Goal: Task Accomplishment & Management: Use online tool/utility

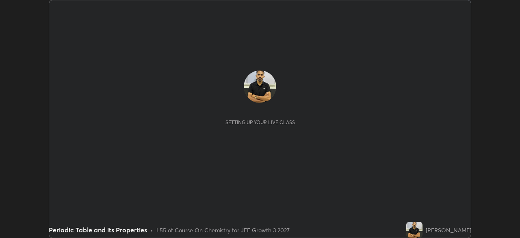
scroll to position [238, 520]
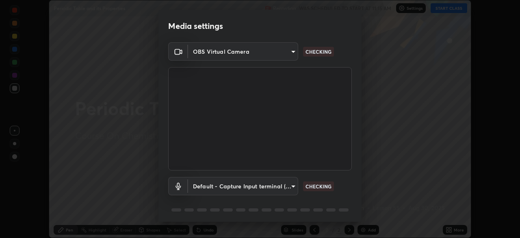
type input "049bc2282c07cc40841c2e772ce452ac1fb9cacf67fd871e64b4f66b53bbf363"
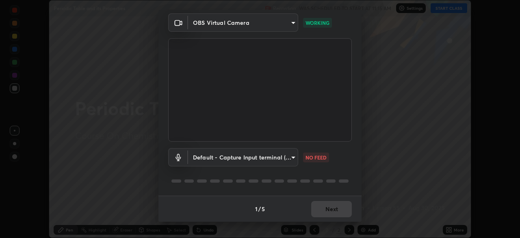
click at [271, 155] on body "Erase all Periodic Table and its Properties Recording WAS SCHEDULED TO START AT…" at bounding box center [260, 119] width 520 height 238
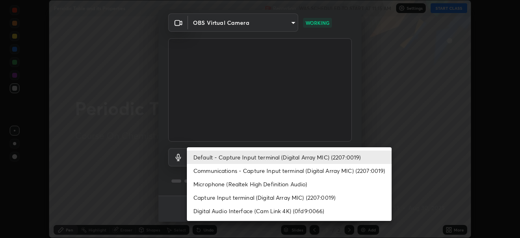
click at [255, 172] on li "Communications - Capture Input terminal (Digital Array MIC) (2207:0019)" at bounding box center [289, 170] width 205 height 13
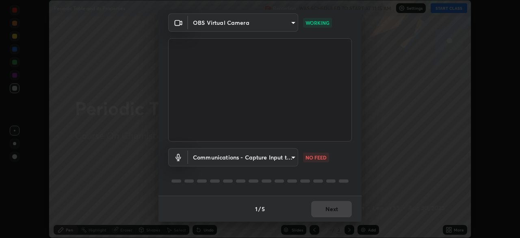
type input "communications"
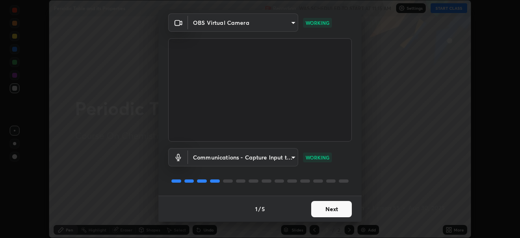
click at [332, 205] on button "Next" at bounding box center [331, 209] width 41 height 16
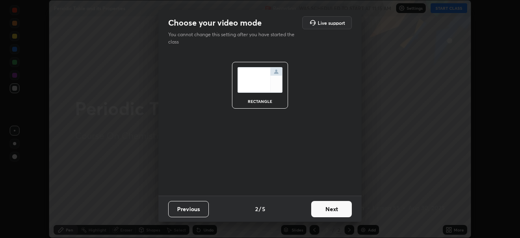
click at [334, 209] on button "Next" at bounding box center [331, 209] width 41 height 16
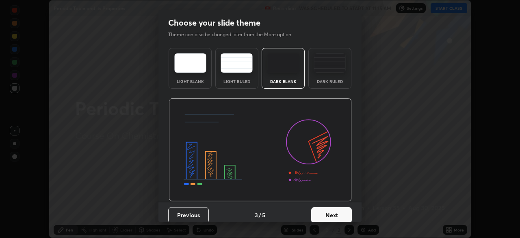
click at [337, 212] on button "Next" at bounding box center [331, 215] width 41 height 16
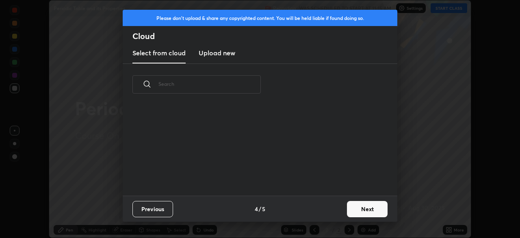
click at [359, 210] on button "Next" at bounding box center [367, 209] width 41 height 16
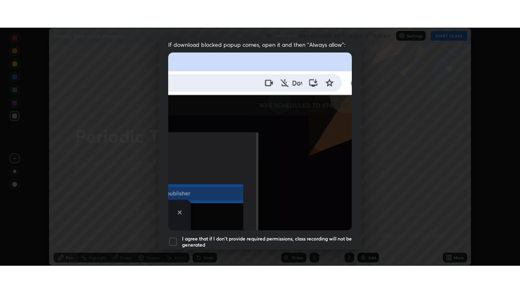
scroll to position [195, 0]
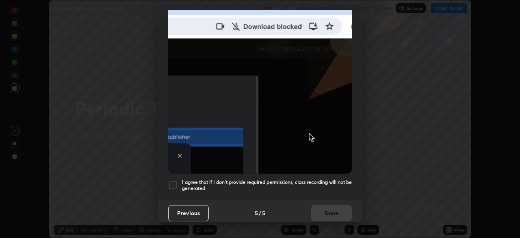
click at [173, 180] on div at bounding box center [173, 185] width 10 height 10
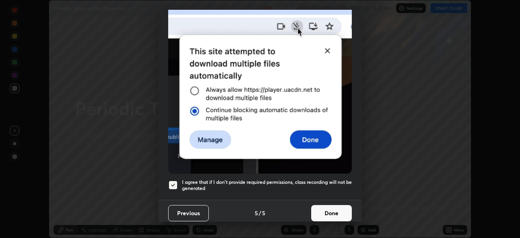
click at [331, 211] on button "Done" at bounding box center [331, 213] width 41 height 16
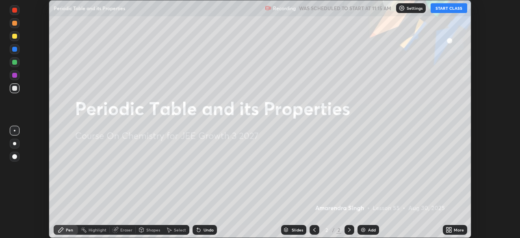
click at [443, 231] on div "More" at bounding box center [455, 230] width 24 height 10
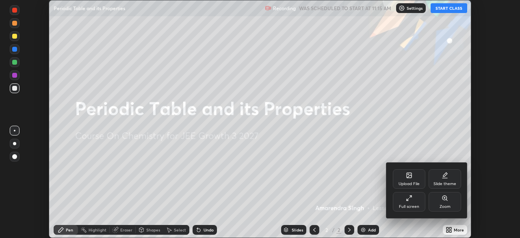
click at [407, 197] on icon at bounding box center [409, 198] width 7 height 7
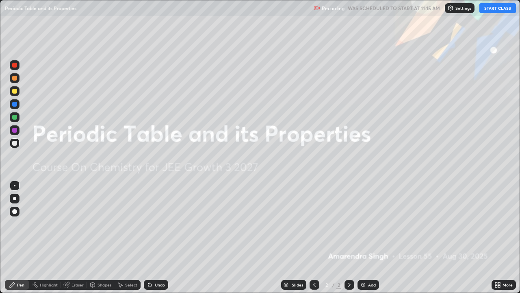
scroll to position [293, 520]
click at [492, 9] on button "START CLASS" at bounding box center [498, 8] width 37 height 10
click at [362, 237] on img at bounding box center [363, 284] width 7 height 7
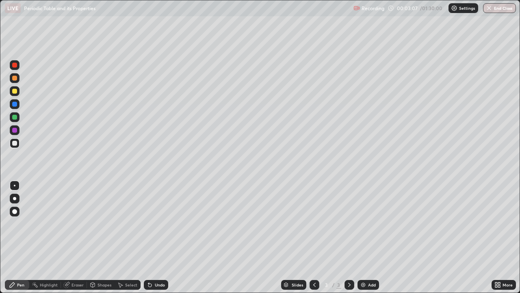
click at [11, 68] on div at bounding box center [15, 65] width 10 height 10
click at [14, 81] on div at bounding box center [15, 78] width 10 height 10
click at [11, 91] on div at bounding box center [15, 91] width 10 height 10
click at [14, 132] on div at bounding box center [14, 130] width 5 height 5
click at [150, 237] on icon at bounding box center [149, 284] width 3 height 3
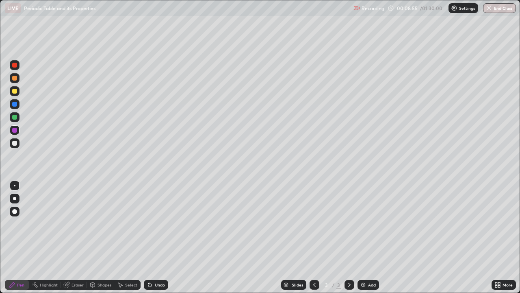
click at [149, 237] on icon at bounding box center [149, 284] width 3 height 3
click at [150, 237] on div "Undo" at bounding box center [156, 285] width 24 height 10
click at [157, 237] on div "Undo" at bounding box center [156, 285] width 24 height 10
click at [153, 237] on div "Undo" at bounding box center [156, 285] width 24 height 10
click at [154, 237] on div "Undo" at bounding box center [156, 285] width 24 height 10
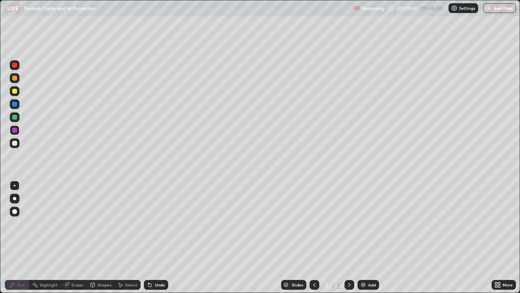
click at [15, 145] on div at bounding box center [14, 143] width 5 height 5
click at [13, 77] on div at bounding box center [14, 78] width 5 height 5
click at [369, 237] on div "Add" at bounding box center [372, 285] width 8 height 4
click at [15, 65] on div at bounding box center [14, 65] width 5 height 5
click at [11, 144] on div at bounding box center [15, 143] width 10 height 10
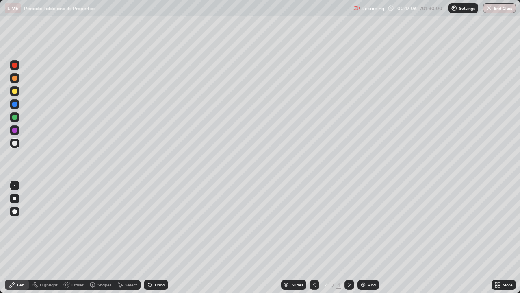
click at [13, 96] on div at bounding box center [15, 91] width 10 height 10
click at [10, 146] on div at bounding box center [15, 143] width 10 height 10
click at [14, 78] on div at bounding box center [14, 78] width 5 height 5
click at [11, 108] on div at bounding box center [15, 104] width 10 height 10
click at [152, 237] on div "Undo" at bounding box center [156, 285] width 24 height 10
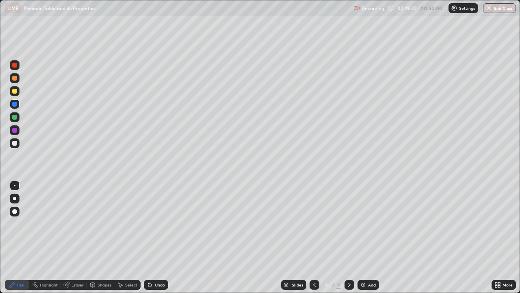
click at [152, 237] on div "Undo" at bounding box center [156, 285] width 24 height 10
click at [152, 237] on icon at bounding box center [150, 284] width 7 height 7
click at [163, 237] on div "Undo" at bounding box center [160, 285] width 10 height 4
click at [313, 237] on icon at bounding box center [314, 285] width 2 height 4
click at [11, 105] on div at bounding box center [15, 104] width 10 height 10
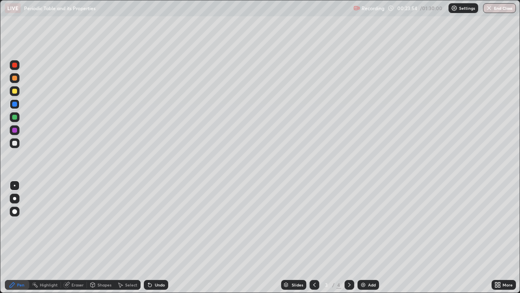
click at [310, 237] on div at bounding box center [315, 285] width 10 height 10
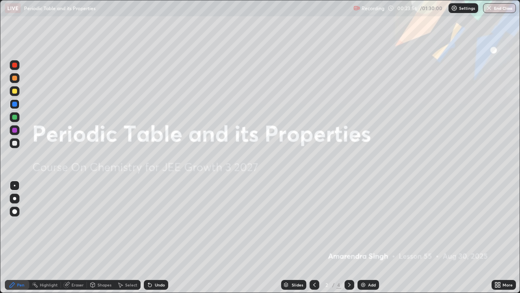
click at [348, 237] on icon at bounding box center [349, 284] width 7 height 7
click at [349, 237] on icon at bounding box center [349, 284] width 7 height 7
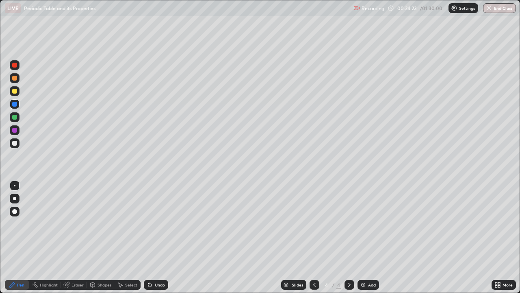
click at [314, 237] on icon at bounding box center [314, 284] width 7 height 7
click at [13, 94] on div at bounding box center [15, 91] width 10 height 10
click at [15, 105] on div at bounding box center [14, 104] width 5 height 5
click at [159, 237] on div "Undo" at bounding box center [160, 285] width 10 height 4
click at [156, 237] on div "Undo" at bounding box center [160, 285] width 10 height 4
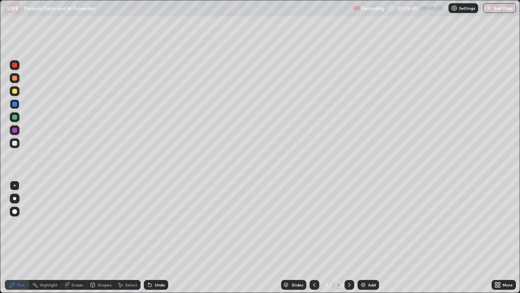
click at [155, 237] on div "Undo" at bounding box center [160, 285] width 10 height 4
click at [314, 237] on icon at bounding box center [314, 284] width 7 height 7
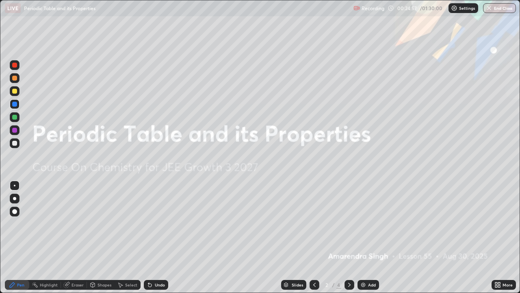
click at [350, 237] on icon at bounding box center [349, 284] width 7 height 7
click at [349, 237] on icon at bounding box center [349, 284] width 7 height 7
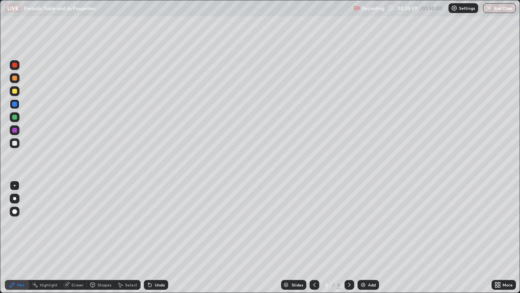
click at [310, 237] on div at bounding box center [315, 285] width 10 height 10
click at [152, 237] on div "Undo" at bounding box center [156, 285] width 24 height 10
click at [155, 237] on div "Undo" at bounding box center [156, 285] width 24 height 10
click at [157, 237] on div "Undo" at bounding box center [156, 285] width 24 height 10
click at [164, 237] on div "Undo" at bounding box center [160, 285] width 10 height 4
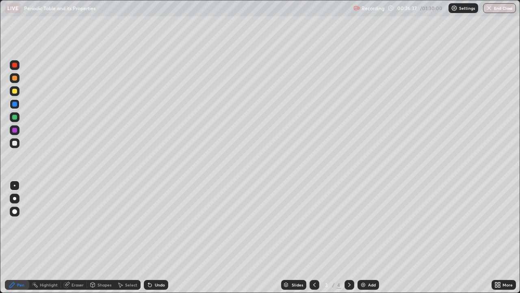
click at [158, 237] on div "Undo" at bounding box center [160, 285] width 10 height 4
click at [14, 91] on div at bounding box center [14, 91] width 5 height 5
click at [348, 237] on icon at bounding box center [349, 284] width 7 height 7
click at [315, 237] on icon at bounding box center [314, 284] width 7 height 7
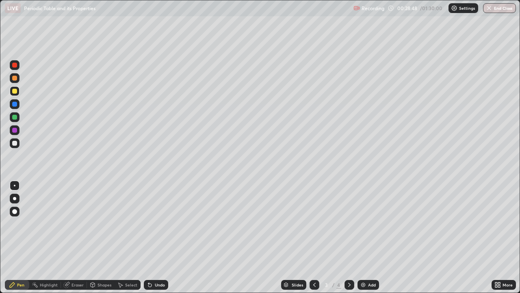
click at [352, 237] on div at bounding box center [350, 285] width 10 height 10
click at [366, 237] on div "Add" at bounding box center [369, 285] width 22 height 10
click at [314, 237] on icon at bounding box center [314, 284] width 7 height 7
click at [350, 237] on icon at bounding box center [349, 284] width 7 height 7
click at [15, 143] on div at bounding box center [14, 143] width 5 height 5
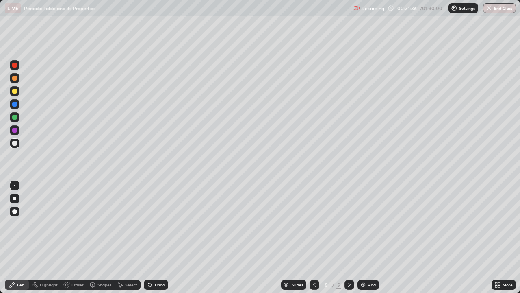
click at [313, 237] on icon at bounding box center [314, 285] width 2 height 4
click at [314, 237] on icon at bounding box center [314, 284] width 7 height 7
click at [348, 237] on icon at bounding box center [349, 284] width 7 height 7
click at [351, 237] on div at bounding box center [350, 285] width 10 height 10
click at [318, 237] on div at bounding box center [315, 285] width 10 height 10
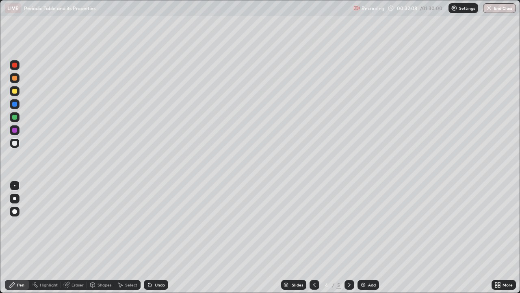
click at [317, 237] on div at bounding box center [315, 285] width 10 height 10
click at [345, 237] on div at bounding box center [350, 285] width 10 height 10
click at [314, 237] on icon at bounding box center [314, 284] width 7 height 7
click at [349, 237] on icon at bounding box center [349, 284] width 7 height 7
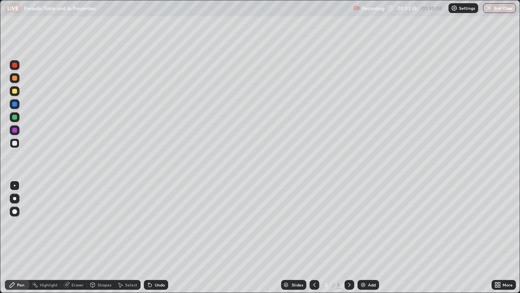
click at [315, 237] on icon at bounding box center [314, 284] width 7 height 7
click at [348, 237] on icon at bounding box center [349, 285] width 2 height 4
click at [314, 237] on icon at bounding box center [314, 284] width 7 height 7
click at [349, 237] on icon at bounding box center [349, 284] width 7 height 7
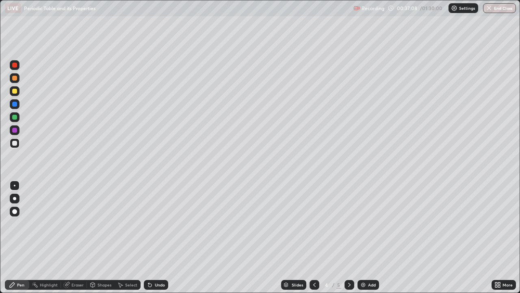
click at [347, 237] on icon at bounding box center [349, 284] width 7 height 7
click at [349, 237] on icon at bounding box center [349, 284] width 7 height 7
click at [365, 237] on img at bounding box center [363, 284] width 7 height 7
click at [14, 89] on div at bounding box center [14, 91] width 5 height 5
click at [14, 104] on div at bounding box center [14, 104] width 5 height 5
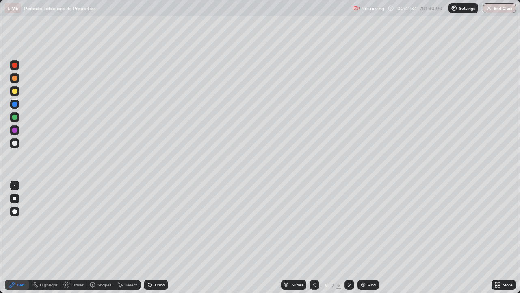
click at [12, 118] on div at bounding box center [14, 117] width 5 height 5
click at [10, 143] on div at bounding box center [15, 143] width 10 height 10
click at [363, 237] on img at bounding box center [363, 284] width 7 height 7
click at [16, 65] on div at bounding box center [14, 65] width 5 height 5
click at [153, 237] on div "Undo" at bounding box center [156, 285] width 24 height 10
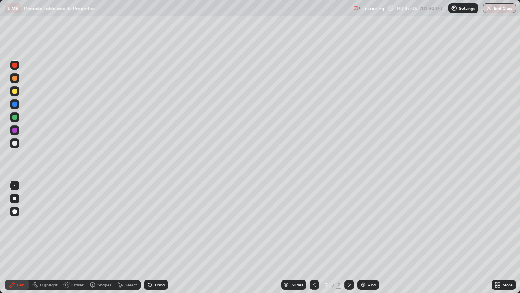
click at [19, 93] on div at bounding box center [15, 91] width 10 height 10
click at [15, 148] on div at bounding box center [15, 143] width 10 height 10
click at [14, 104] on div at bounding box center [14, 104] width 5 height 5
click at [18, 129] on div at bounding box center [15, 130] width 10 height 10
click at [151, 237] on div "Undo" at bounding box center [156, 285] width 24 height 10
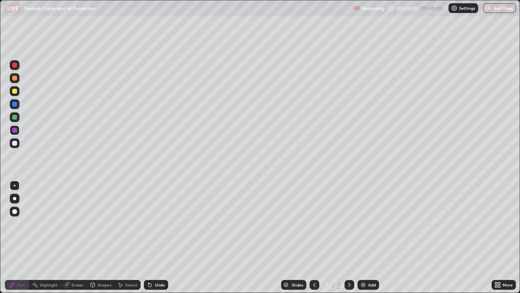
click at [154, 237] on div "Undo" at bounding box center [156, 285] width 24 height 10
click at [155, 237] on div "Undo" at bounding box center [156, 285] width 24 height 10
click at [156, 237] on div "Undo" at bounding box center [160, 285] width 10 height 4
click at [156, 237] on div "Undo" at bounding box center [156, 285] width 24 height 10
click at [157, 237] on div "Undo" at bounding box center [160, 285] width 10 height 4
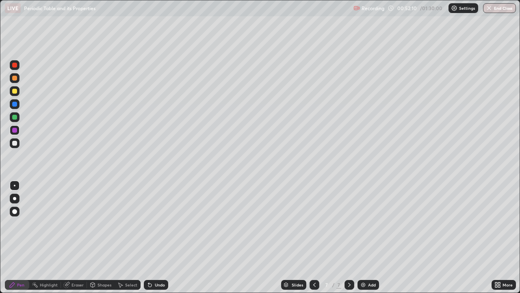
click at [157, 237] on div "Undo" at bounding box center [160, 285] width 10 height 4
click at [156, 237] on div "Undo" at bounding box center [160, 285] width 10 height 4
click at [158, 237] on div "Undo" at bounding box center [160, 285] width 10 height 4
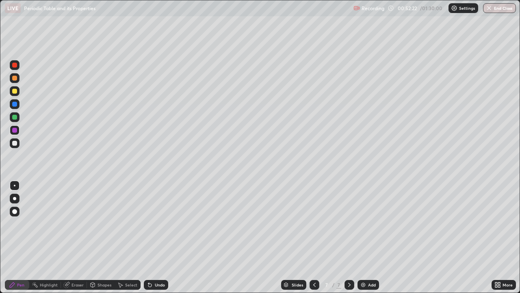
click at [155, 237] on div "Undo" at bounding box center [156, 285] width 24 height 10
click at [18, 144] on div at bounding box center [15, 143] width 10 height 10
click at [10, 144] on div at bounding box center [15, 143] width 10 height 10
click at [148, 237] on icon at bounding box center [150, 284] width 7 height 7
click at [152, 237] on div "Undo" at bounding box center [156, 285] width 24 height 10
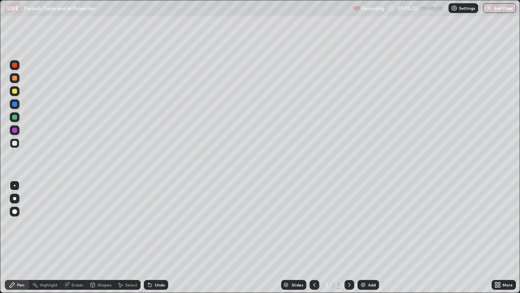
click at [152, 237] on icon at bounding box center [150, 284] width 7 height 7
click at [150, 237] on icon at bounding box center [149, 284] width 3 height 3
click at [11, 105] on div at bounding box center [15, 104] width 10 height 10
click at [363, 237] on img at bounding box center [363, 284] width 7 height 7
click at [14, 68] on div at bounding box center [15, 65] width 10 height 10
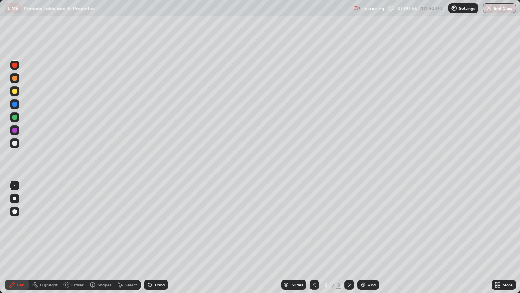
click at [10, 100] on div at bounding box center [15, 104] width 10 height 13
click at [11, 79] on div at bounding box center [15, 78] width 10 height 10
click at [150, 237] on icon at bounding box center [149, 284] width 3 height 3
click at [145, 237] on div "Undo" at bounding box center [156, 285] width 24 height 10
click at [13, 119] on div at bounding box center [14, 117] width 5 height 5
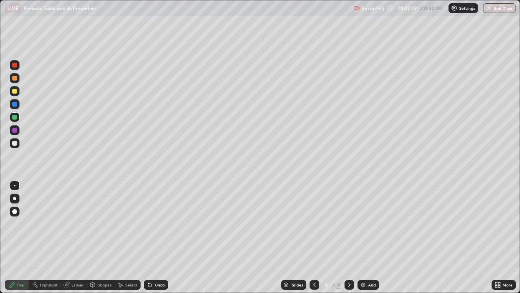
click at [14, 78] on div at bounding box center [14, 78] width 5 height 5
click at [159, 237] on div "Undo" at bounding box center [160, 285] width 10 height 4
click at [156, 237] on div "Undo" at bounding box center [160, 285] width 10 height 4
click at [13, 143] on div at bounding box center [14, 143] width 5 height 5
click at [11, 95] on div at bounding box center [15, 91] width 10 height 10
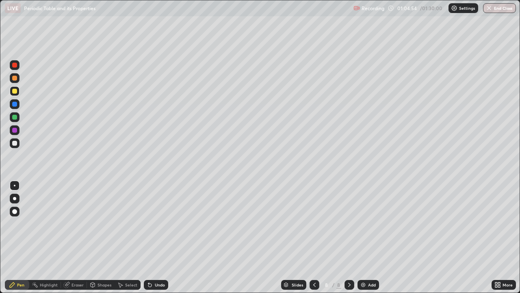
click at [14, 120] on div at bounding box center [15, 117] width 10 height 10
click at [15, 128] on div at bounding box center [14, 130] width 5 height 5
click at [158, 237] on div "Undo" at bounding box center [160, 285] width 10 height 4
click at [157, 237] on div "Undo" at bounding box center [156, 285] width 24 height 10
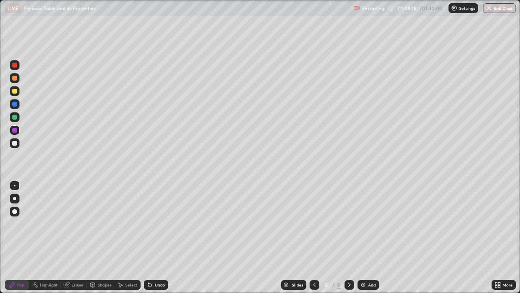
click at [154, 237] on div "Undo" at bounding box center [156, 285] width 24 height 10
click at [155, 237] on div "Undo" at bounding box center [156, 285] width 24 height 10
click at [157, 237] on div "Undo" at bounding box center [156, 285] width 24 height 10
click at [361, 237] on img at bounding box center [363, 284] width 7 height 7
click at [15, 145] on div at bounding box center [14, 143] width 5 height 5
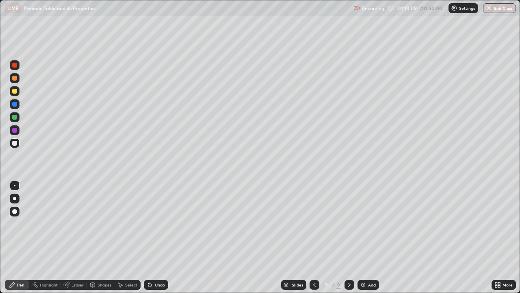
click at [14, 117] on div at bounding box center [14, 117] width 5 height 5
click at [11, 130] on div at bounding box center [15, 130] width 10 height 10
click at [12, 117] on div at bounding box center [14, 117] width 5 height 5
click at [13, 144] on div at bounding box center [14, 143] width 5 height 5
click at [314, 237] on icon at bounding box center [314, 284] width 7 height 7
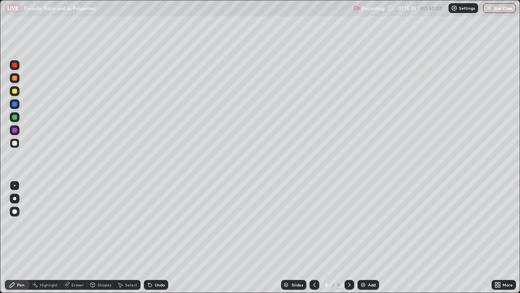
click at [349, 237] on icon at bounding box center [349, 284] width 7 height 7
click at [363, 237] on img at bounding box center [363, 284] width 7 height 7
click at [311, 237] on icon at bounding box center [314, 284] width 7 height 7
click at [349, 237] on icon at bounding box center [349, 284] width 7 height 7
click at [16, 131] on div at bounding box center [14, 130] width 5 height 5
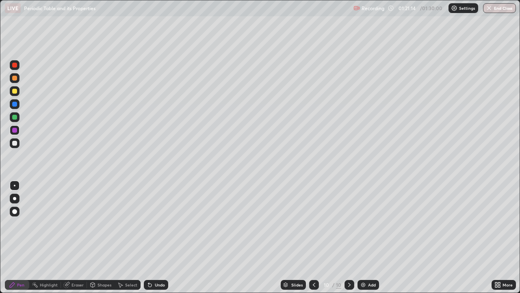
click at [16, 113] on div at bounding box center [15, 117] width 10 height 10
click at [15, 91] on div at bounding box center [14, 91] width 5 height 5
click at [11, 94] on div at bounding box center [15, 91] width 10 height 10
click at [157, 237] on div "Undo" at bounding box center [160, 285] width 10 height 4
click at [155, 237] on div "Undo" at bounding box center [160, 285] width 10 height 4
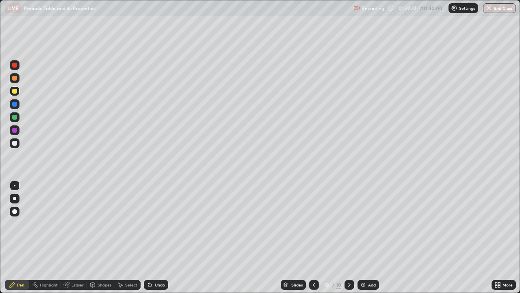
click at [15, 145] on div at bounding box center [14, 143] width 5 height 5
click at [317, 237] on icon at bounding box center [314, 284] width 7 height 7
click at [349, 237] on icon at bounding box center [349, 284] width 7 height 7
click at [493, 11] on button "End Class" at bounding box center [499, 8] width 33 height 10
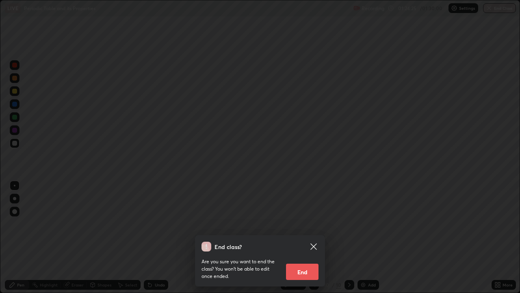
click at [304, 237] on button "End" at bounding box center [302, 271] width 33 height 16
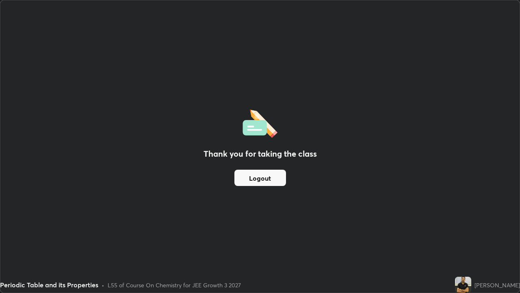
click at [257, 181] on button "Logout" at bounding box center [261, 178] width 52 height 16
